Goal: Find specific page/section: Find specific page/section

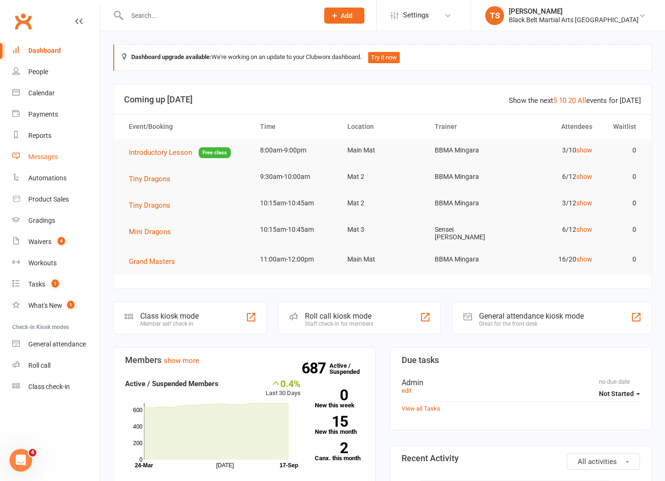
click at [50, 160] on div "Messages" at bounding box center [43, 157] width 30 height 8
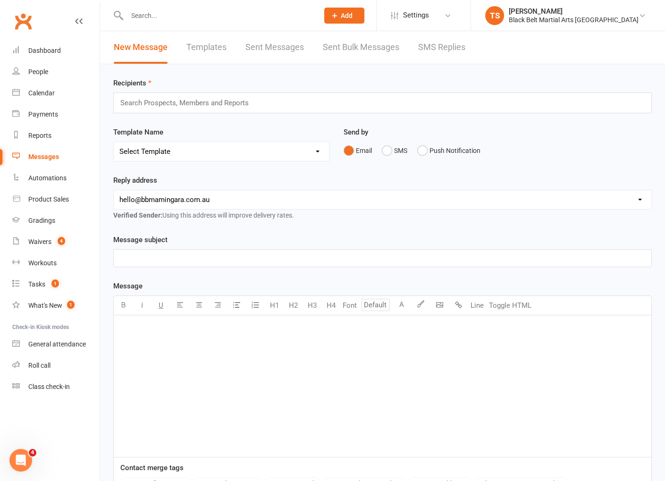
click at [425, 48] on link "SMS Replies" at bounding box center [441, 47] width 47 height 33
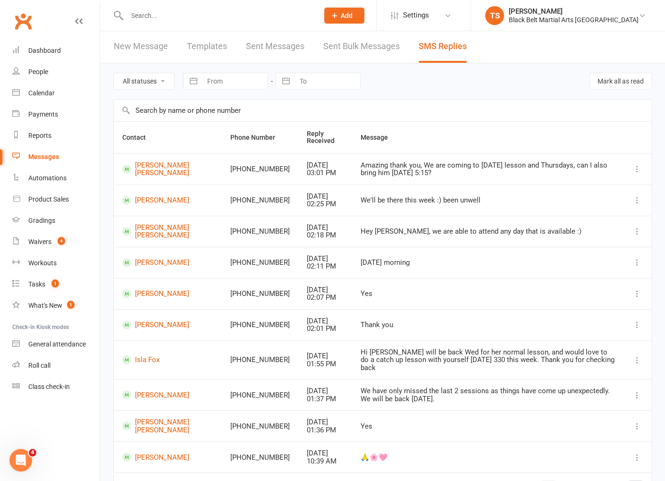
scroll to position [52, 0]
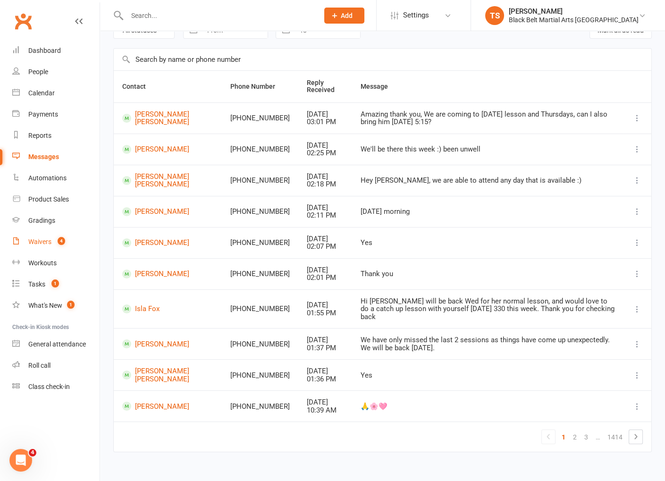
drag, startPoint x: 43, startPoint y: 243, endPoint x: 49, endPoint y: 242, distance: 6.2
click at [43, 243] on div "Waivers" at bounding box center [39, 242] width 23 height 8
